Goal: Task Accomplishment & Management: Manage account settings

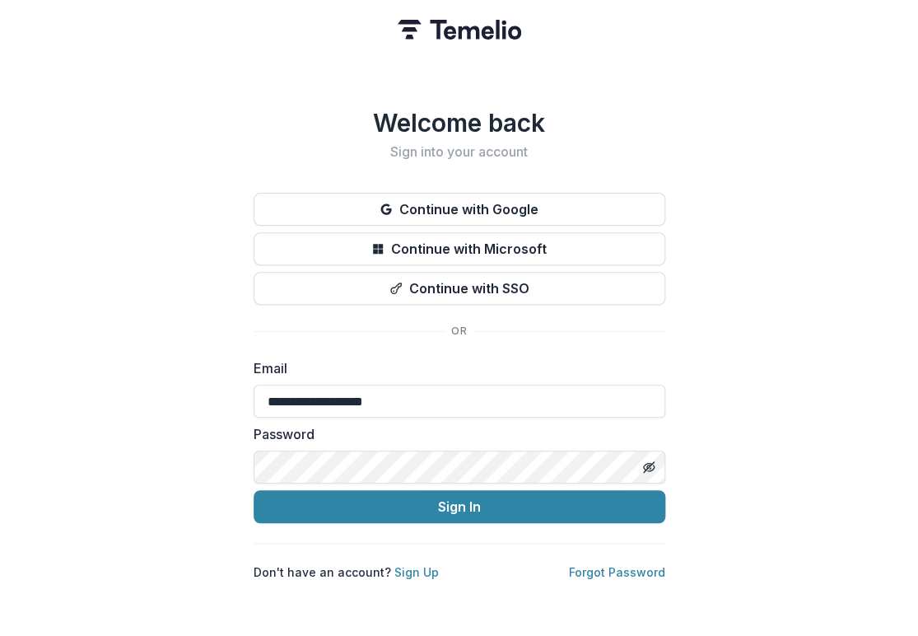
type input "**********"
click at [254, 490] on button "Sign In" at bounding box center [460, 506] width 412 height 33
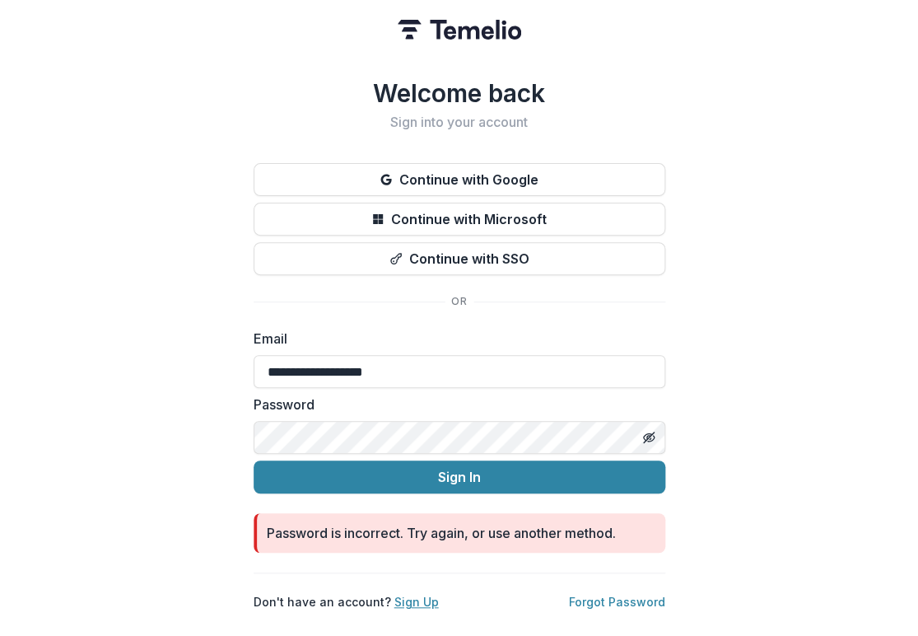
click at [412, 594] on link "Sign Up" at bounding box center [416, 601] width 44 height 14
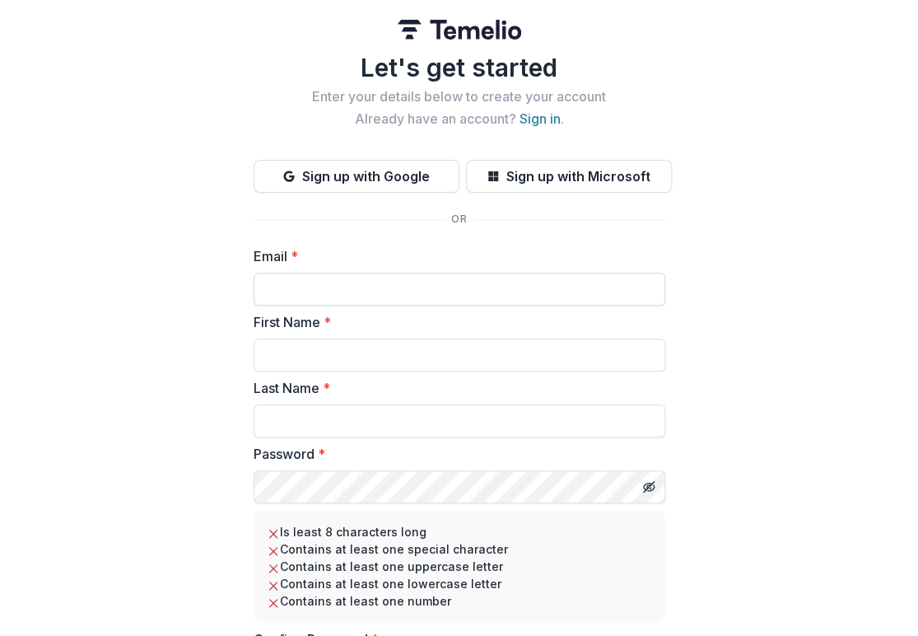
click at [288, 284] on input "Email *" at bounding box center [460, 289] width 412 height 33
type input "**********"
click at [305, 345] on input "First Name *" at bounding box center [460, 354] width 412 height 33
type input "*****"
type input "********"
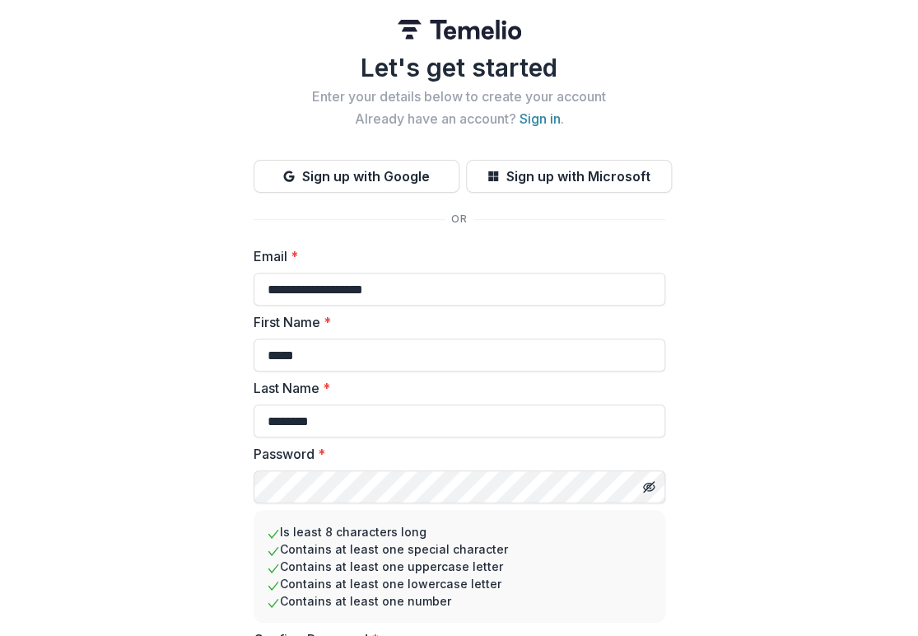
scroll to position [113, 0]
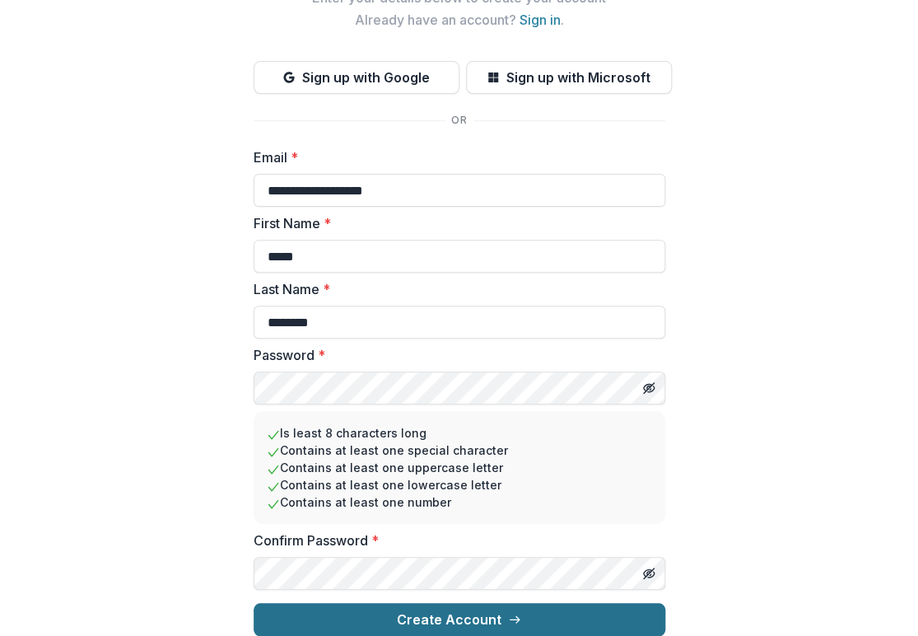
click at [501, 611] on button "Create Account" at bounding box center [460, 619] width 412 height 33
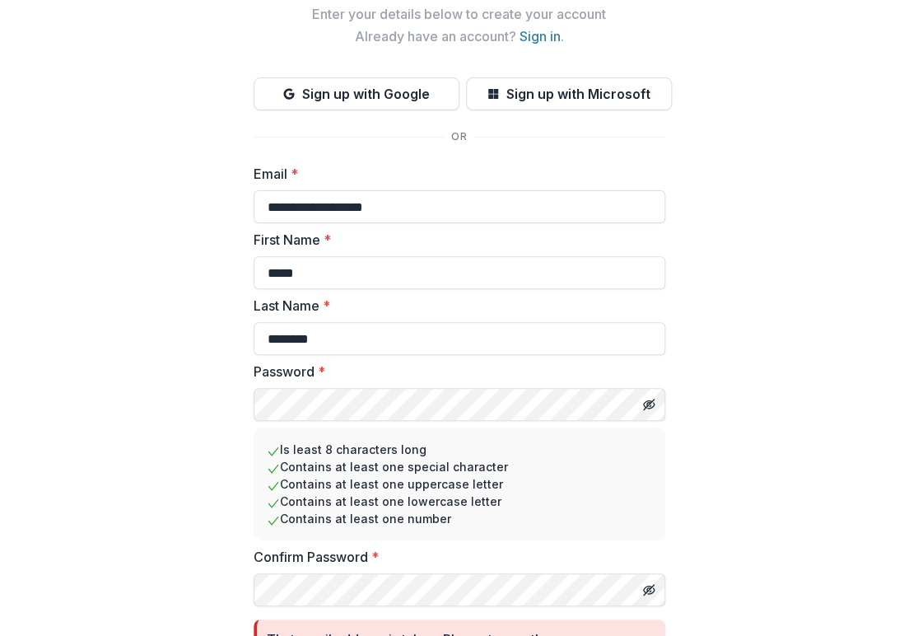
scroll to position [165, 0]
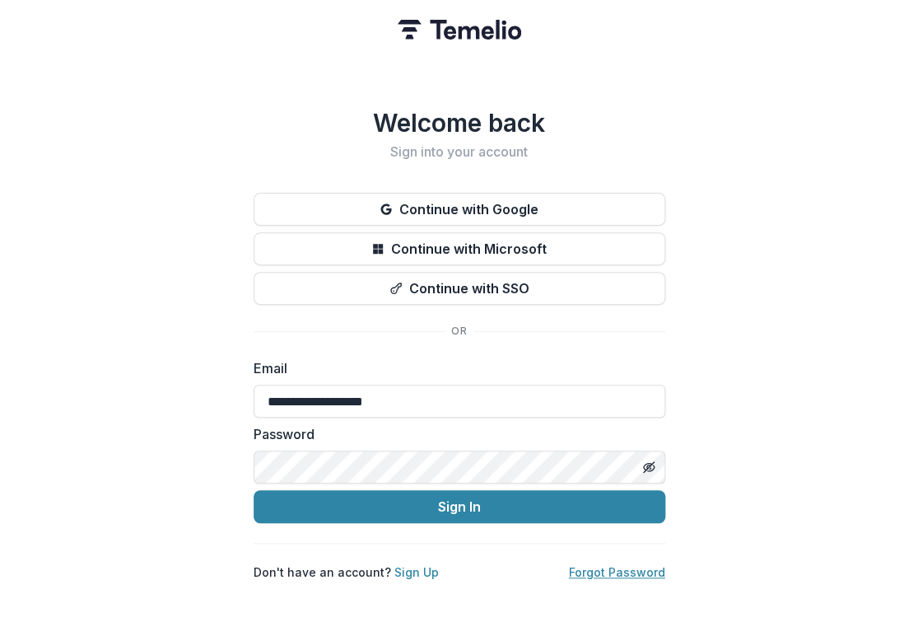
click at [640, 565] on link "Forgot Password" at bounding box center [617, 572] width 96 height 14
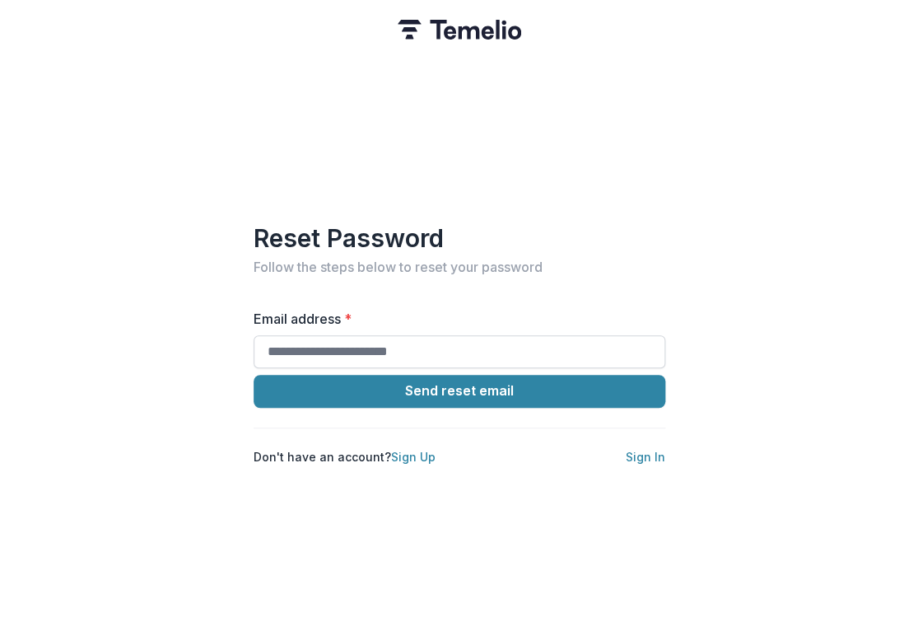
click at [375, 338] on input "Email address *" at bounding box center [460, 351] width 412 height 33
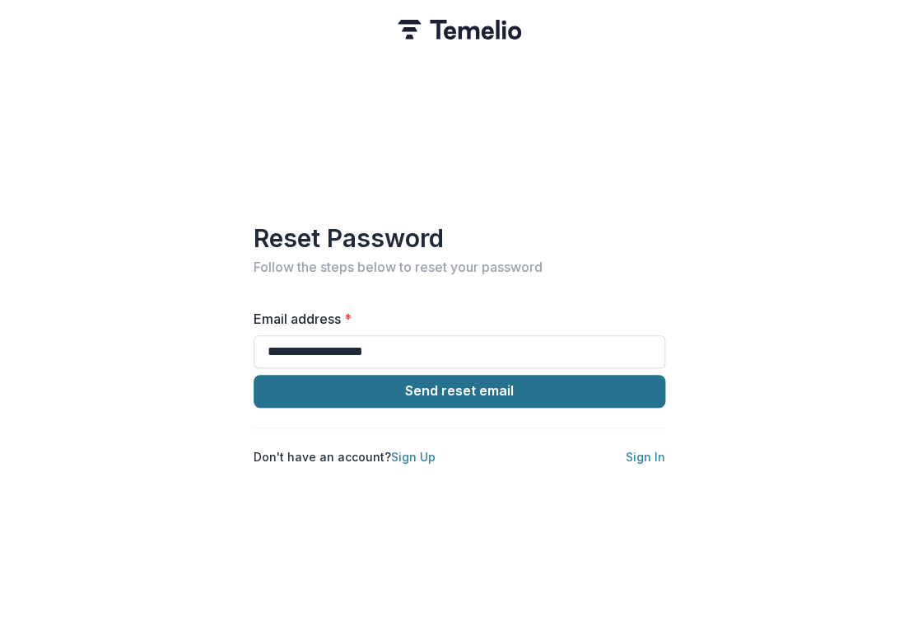
type input "**********"
click at [487, 384] on button "Send reset email" at bounding box center [460, 391] width 412 height 33
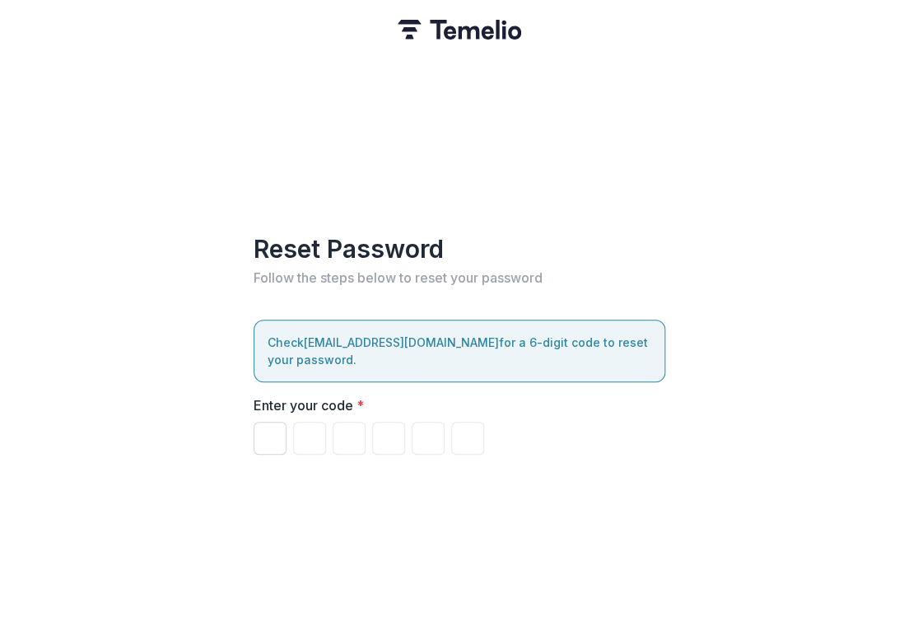
click at [277, 432] on input "Please enter your pin code" at bounding box center [270, 438] width 33 height 33
paste input "*"
type input "*"
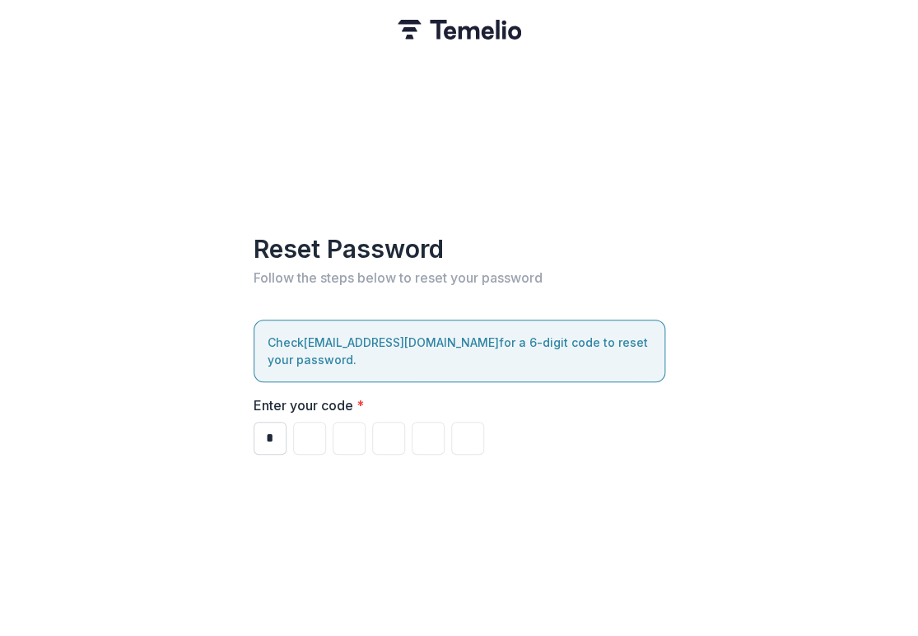
type input "*"
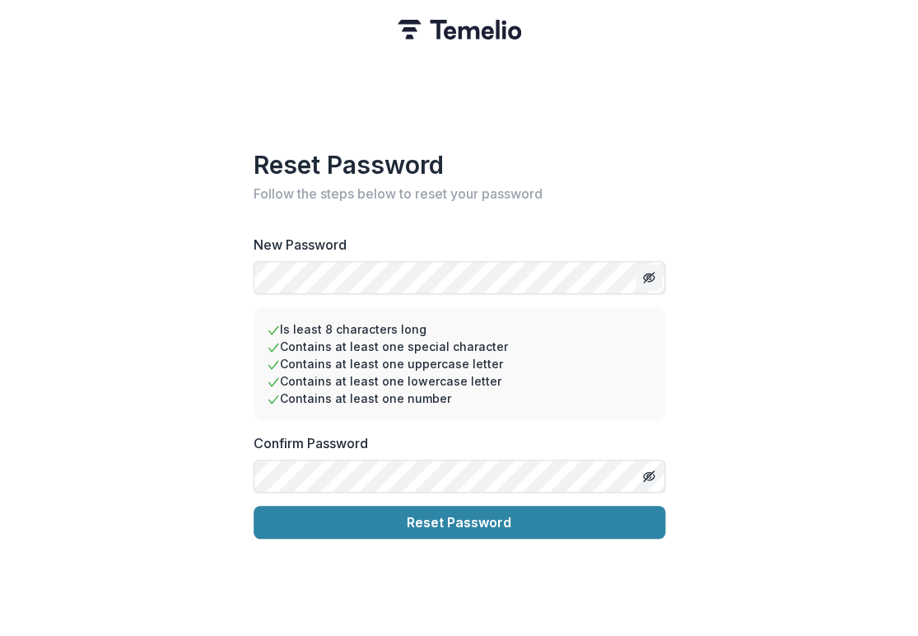
click at [648, 273] on line "Toggle password visibility" at bounding box center [648, 278] width 10 height 10
click at [648, 272] on icon "Toggle password visibility" at bounding box center [648, 277] width 13 height 13
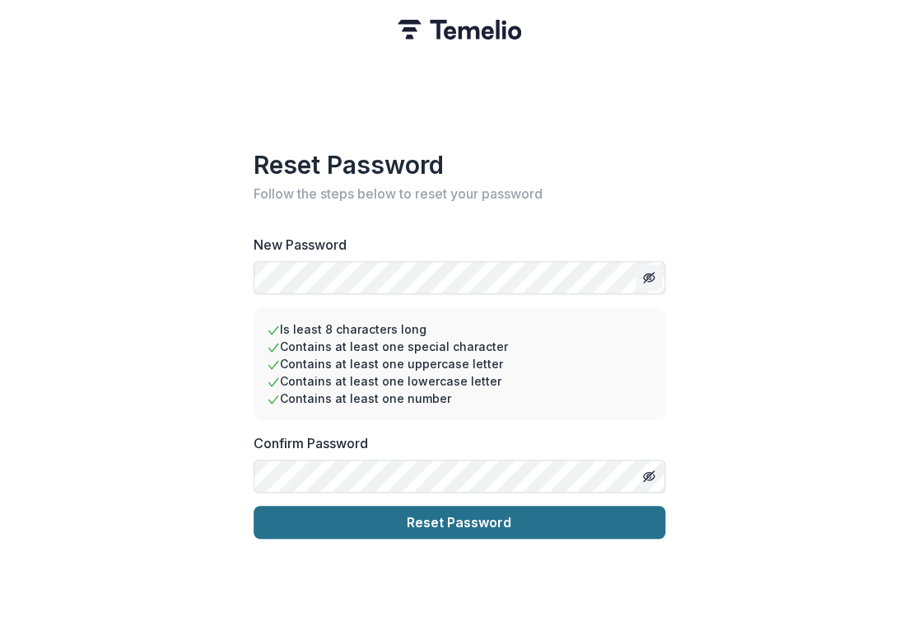
click at [469, 514] on button "Reset Password" at bounding box center [460, 521] width 412 height 33
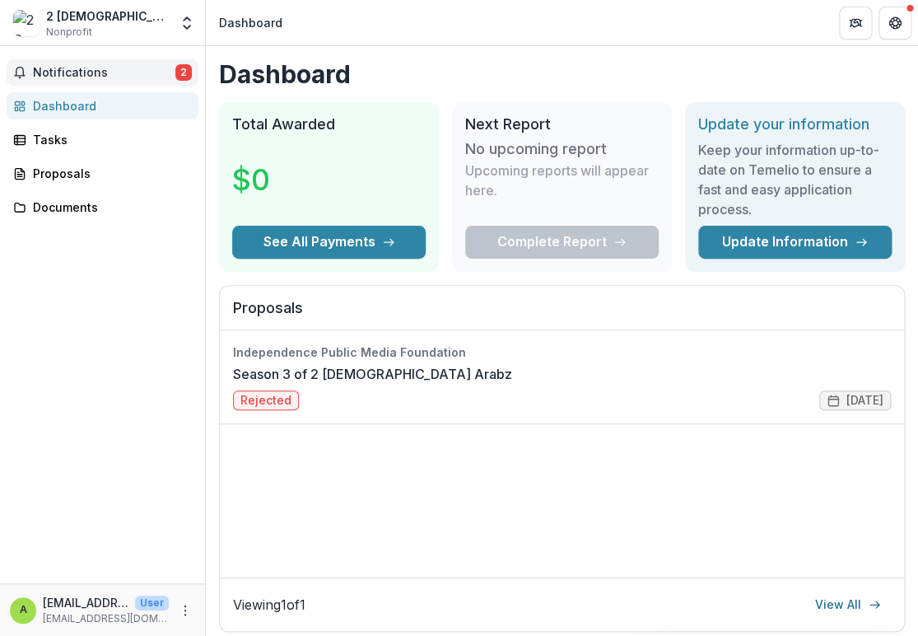
click at [101, 72] on span "Notifications" at bounding box center [104, 73] width 142 height 14
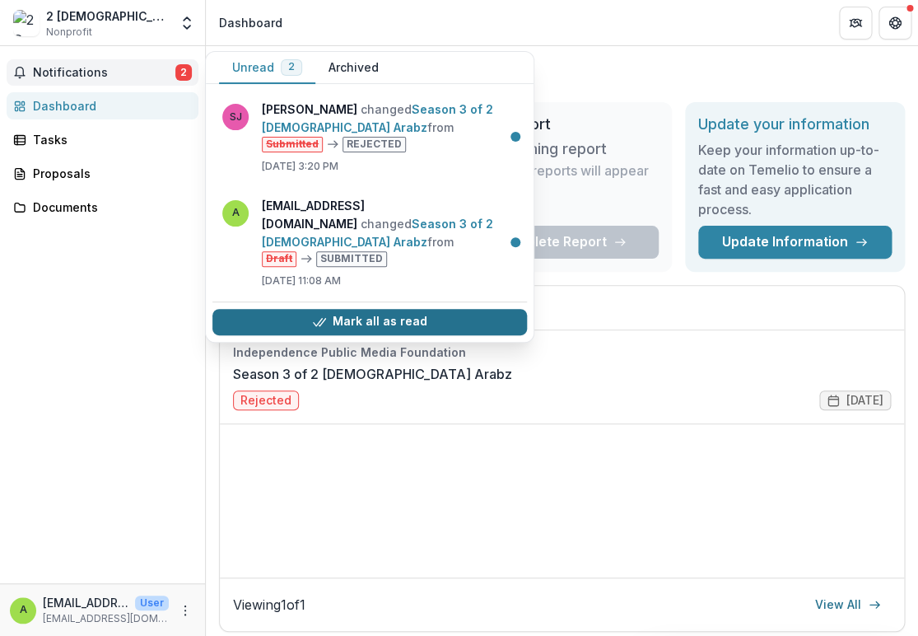
click at [312, 309] on button "Mark all as read" at bounding box center [369, 322] width 314 height 26
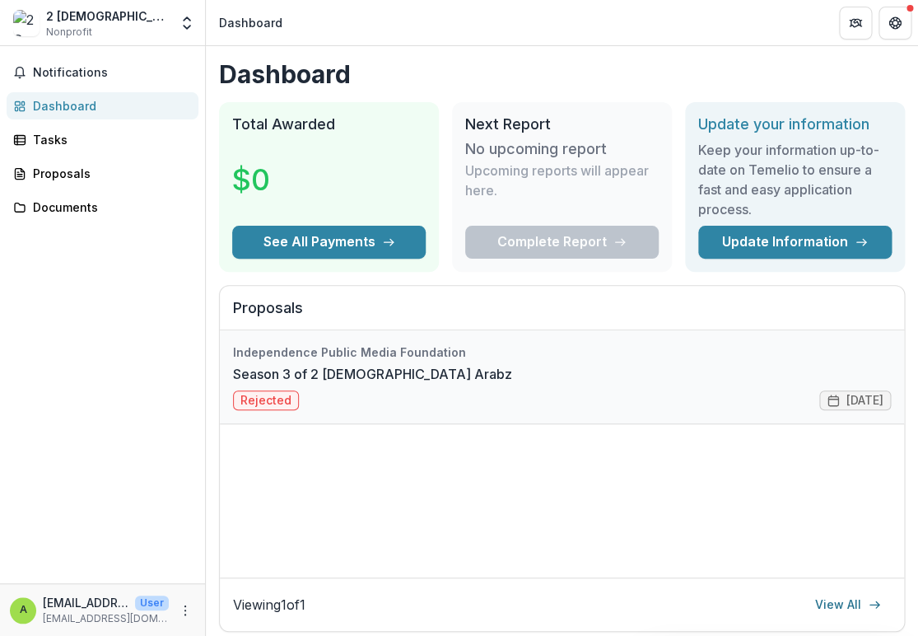
click at [512, 384] on link "Season 3 of 2 Queer Arabz" at bounding box center [372, 374] width 279 height 20
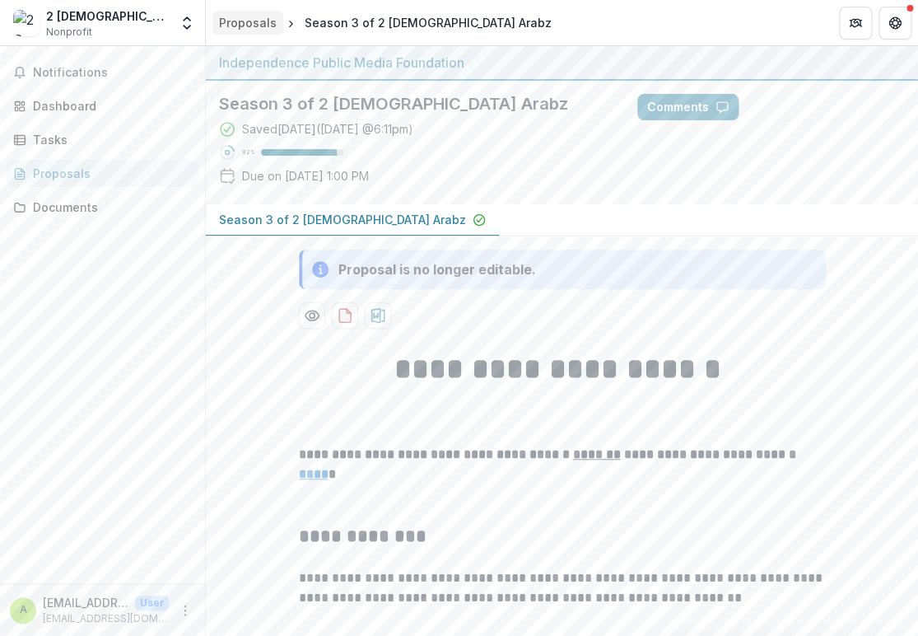
click at [239, 23] on div "Proposals" at bounding box center [248, 22] width 58 height 17
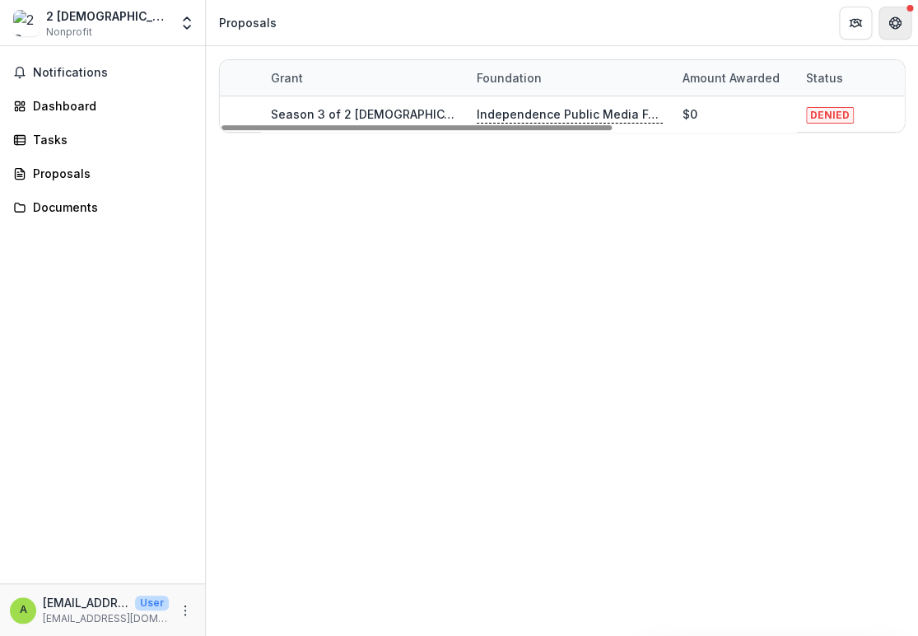
click at [903, 30] on button "Get Help" at bounding box center [894, 23] width 33 height 33
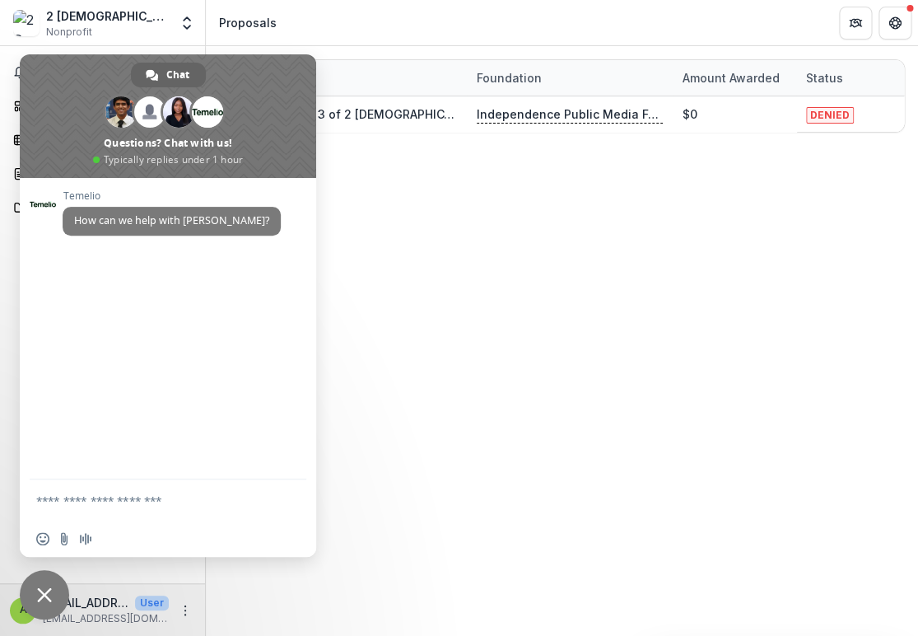
click at [443, 300] on div "Grant Foundation Amount awarded Status Grant start Grant end Due Date Report Du…" at bounding box center [562, 340] width 712 height 589
click at [45, 599] on span "Close chat" at bounding box center [44, 594] width 15 height 15
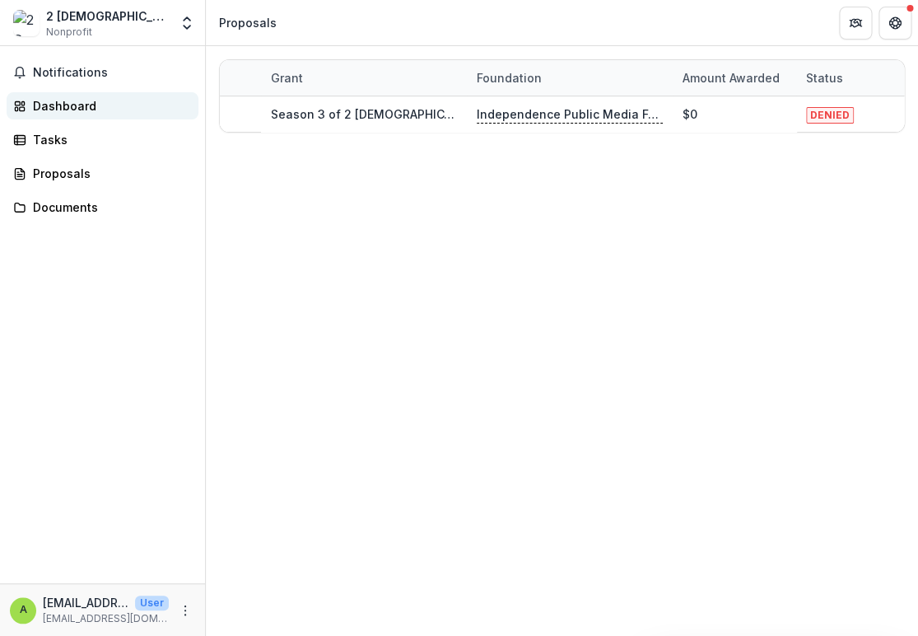
click at [50, 107] on div "Dashboard" at bounding box center [109, 105] width 152 height 17
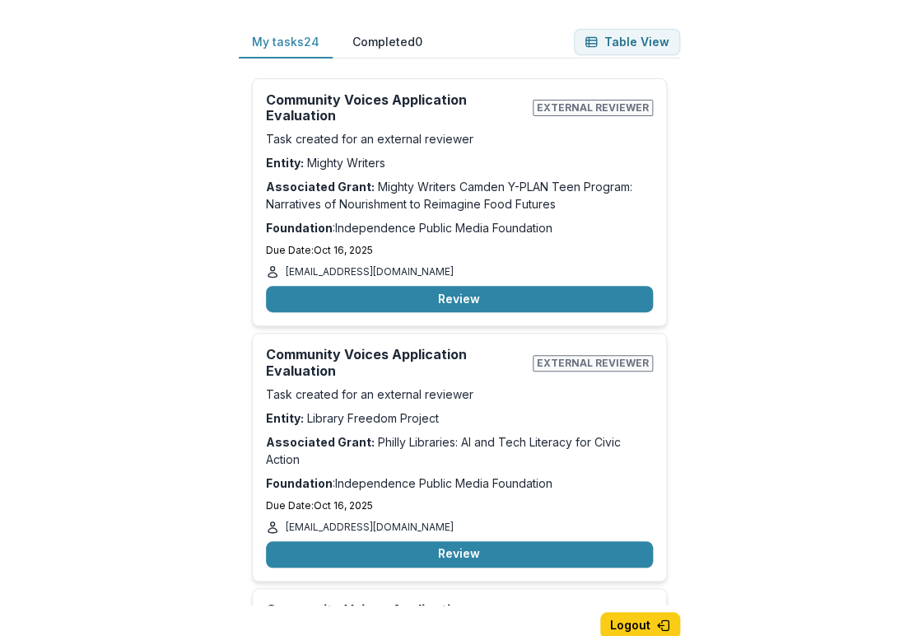
click at [734, 481] on div "My tasks 24 Completed 0 Table View Community Voices Application Evaluation Exte…" at bounding box center [459, 318] width 918 height 636
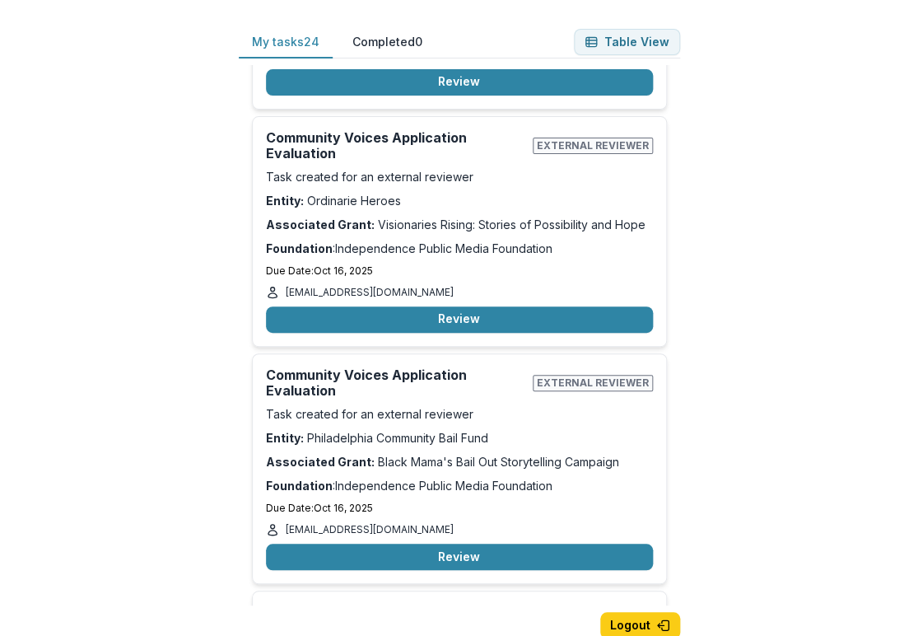
scroll to position [4918, 0]
